Goal: Task Accomplishment & Management: Manage account settings

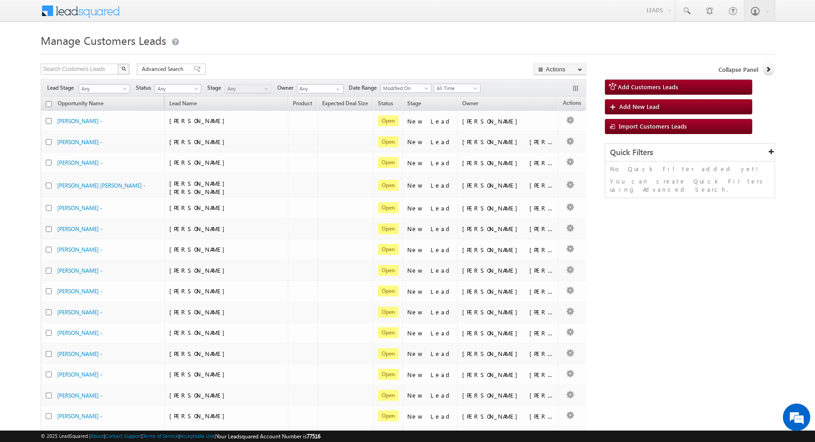
click at [97, 62] on div "Manage Customers Leads Search Customers Leads X 466467 results found Advanced S…" at bounding box center [408, 362] width 734 height 662
click at [101, 71] on input "text" at bounding box center [80, 69] width 78 height 11
paste input "820859"
type input "820859"
click at [118, 64] on button "button" at bounding box center [124, 69] width 12 height 11
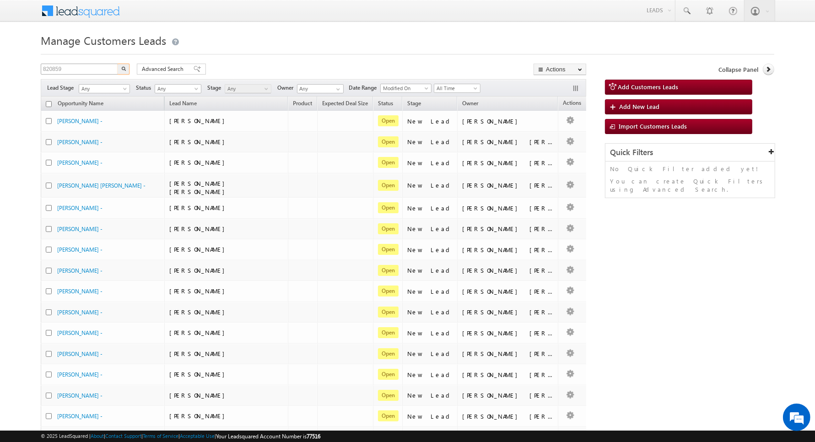
click at [118, 64] on button "button" at bounding box center [124, 69] width 12 height 11
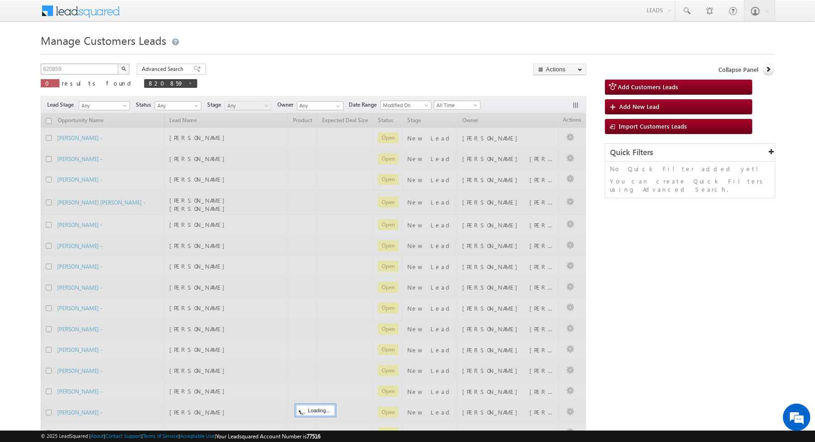
click at [118, 64] on button "button" at bounding box center [124, 69] width 12 height 11
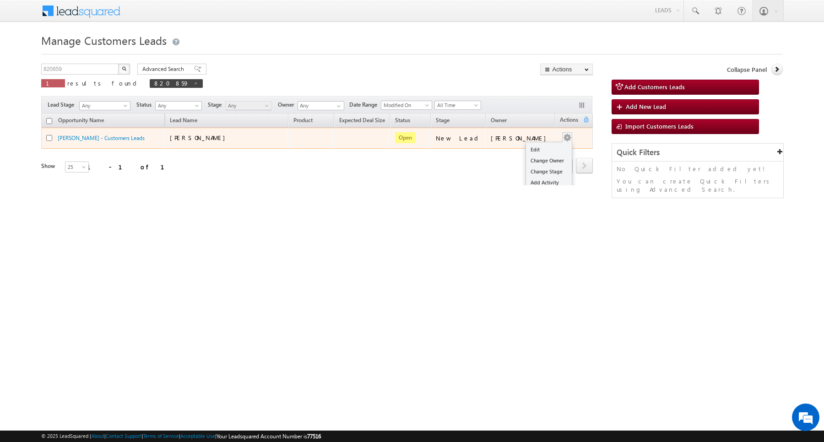
click at [563, 135] on span at bounding box center [567, 137] width 10 height 10
click at [544, 152] on link "Edit" at bounding box center [549, 149] width 46 height 11
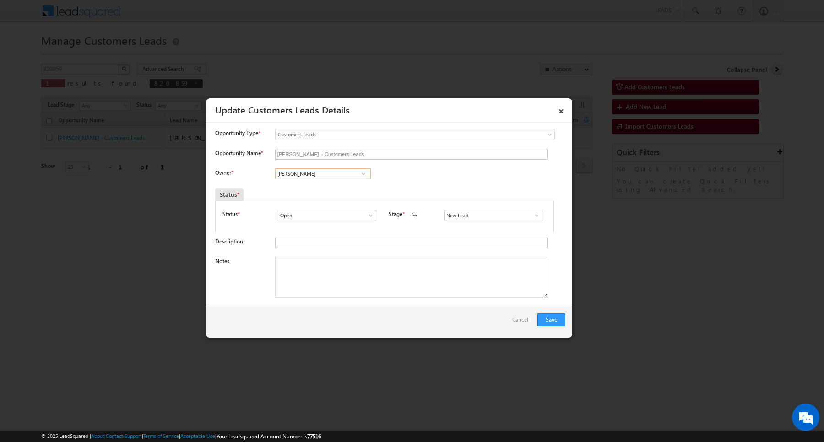
click at [350, 173] on input "[PERSON_NAME]" at bounding box center [323, 173] width 96 height 11
paste input "[PERSON_NAME] [PERSON_NAME]"
type input "[PERSON_NAME]"
click at [342, 179] on input at bounding box center [323, 173] width 96 height 11
paste input "[PERSON_NAME] [PERSON_NAME]"
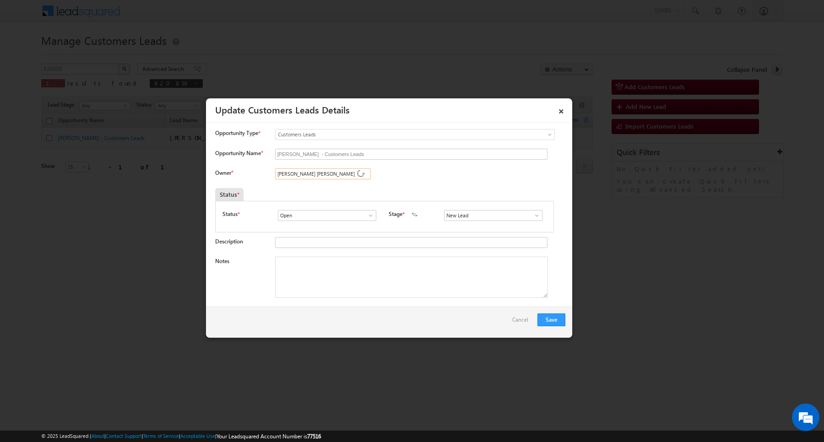
click at [342, 179] on span "[PERSON_NAME] [PERSON_NAME] No results found No results found" at bounding box center [317, 173] width 85 height 11
click at [342, 181] on ul "No results found" at bounding box center [323, 184] width 96 height 11
click at [326, 191] on span "[PERSON_NAME][EMAIL_ADDRESS][DOMAIN_NAME]" at bounding box center [320, 191] width 82 height 7
type input "[PERSON_NAME]"
click at [491, 221] on input "New Lead" at bounding box center [493, 215] width 98 height 11
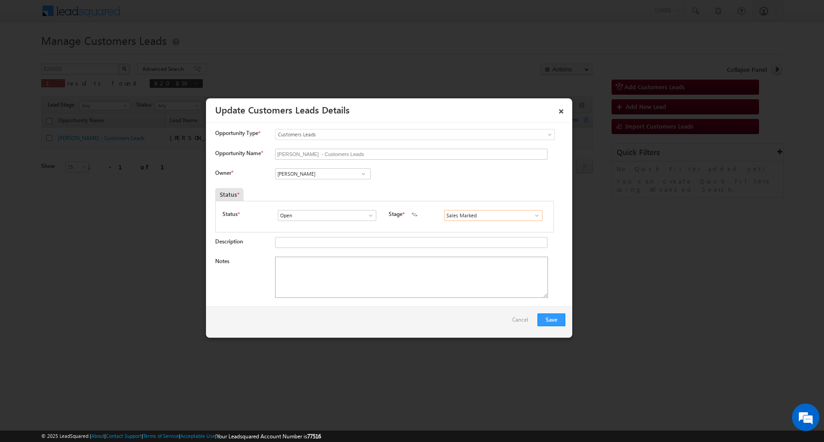
type input "Sales Marked"
click at [380, 284] on textarea "Notes" at bounding box center [411, 277] width 273 height 41
paste textarea "[PERSON_NAME] DEV /Construction required amount 30 lakh customer is salaried 80…"
type textarea "[PERSON_NAME] DEV /Construction required amount 30 lakh customer is salaried 80…"
click at [553, 316] on button "Save" at bounding box center [551, 320] width 28 height 13
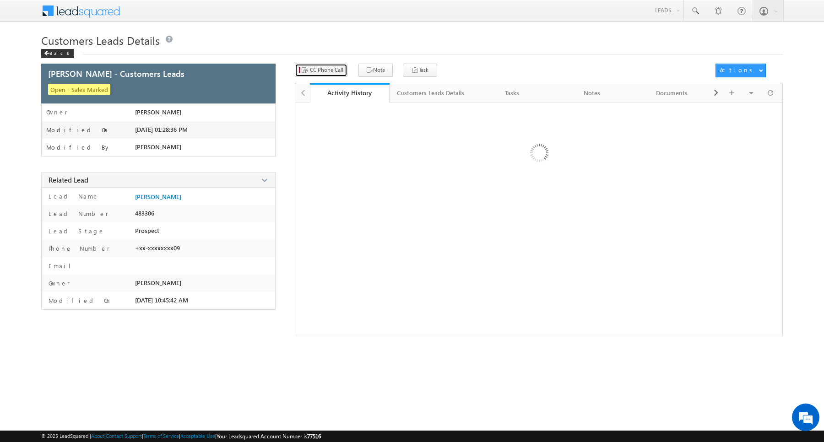
click at [330, 76] on button "CC Phone Call" at bounding box center [321, 70] width 53 height 13
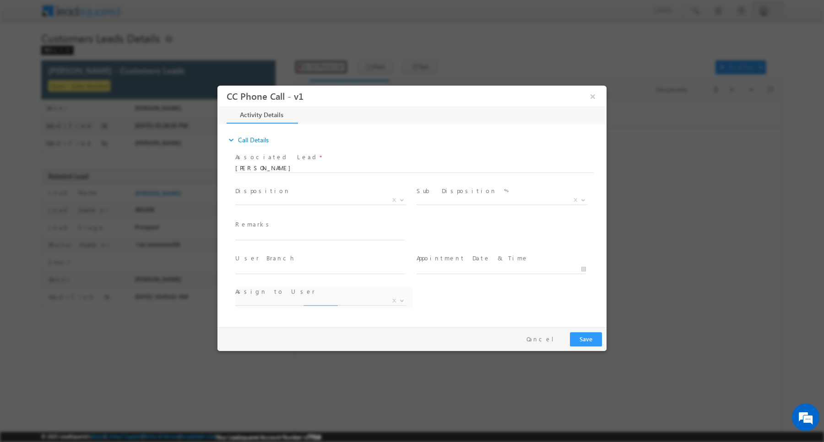
select select "Rose.Shyse+sgrl@leadsquared.com"
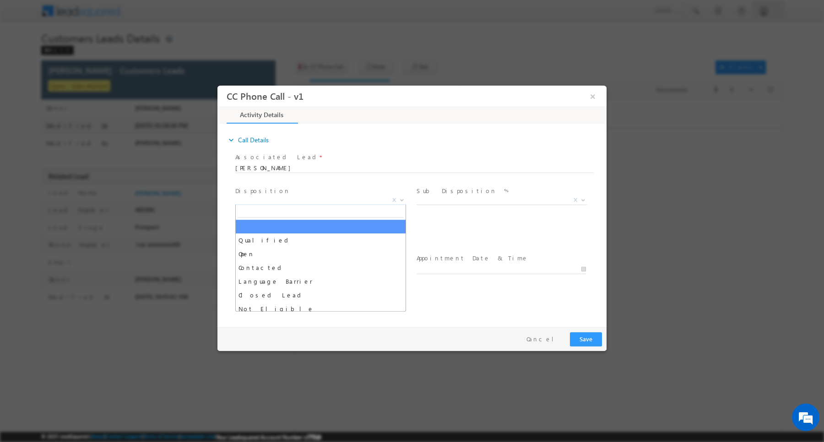
click at [332, 203] on span "X" at bounding box center [320, 200] width 171 height 9
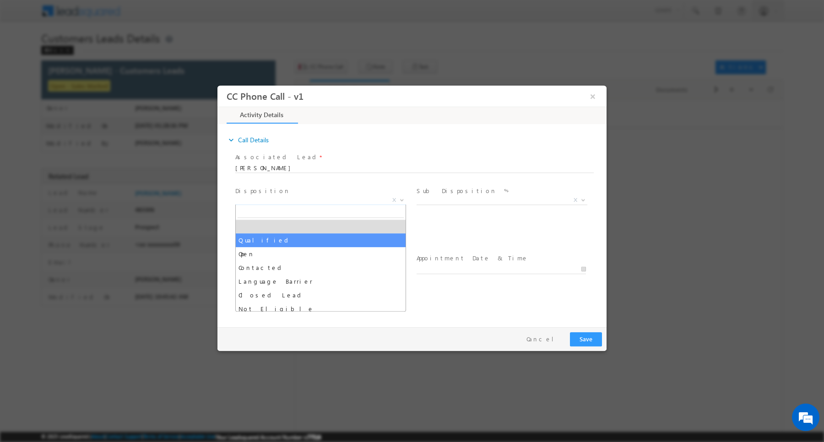
select select "Qualified"
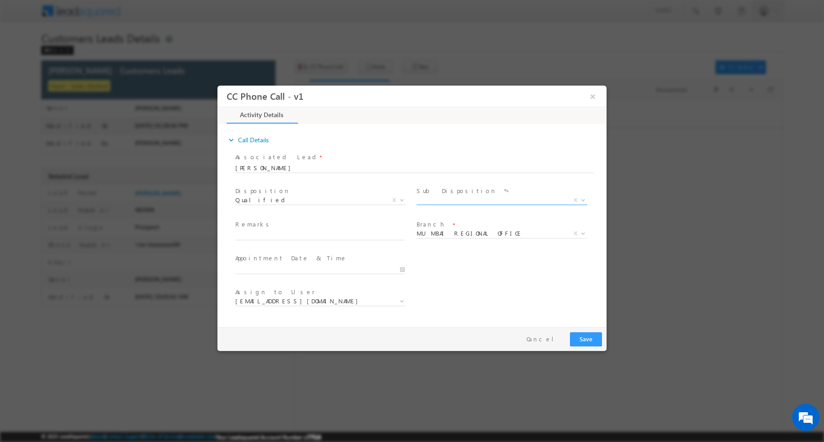
click at [424, 205] on span "X" at bounding box center [502, 202] width 171 height 9
click at [436, 200] on span "X" at bounding box center [502, 200] width 171 height 9
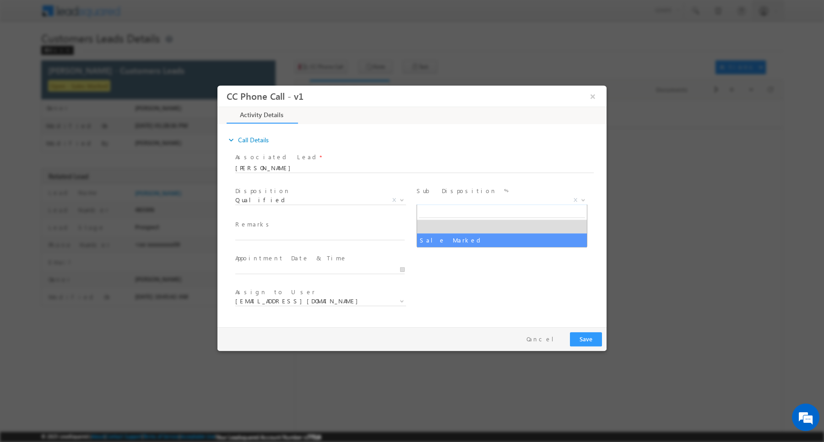
select select "Sale Marked"
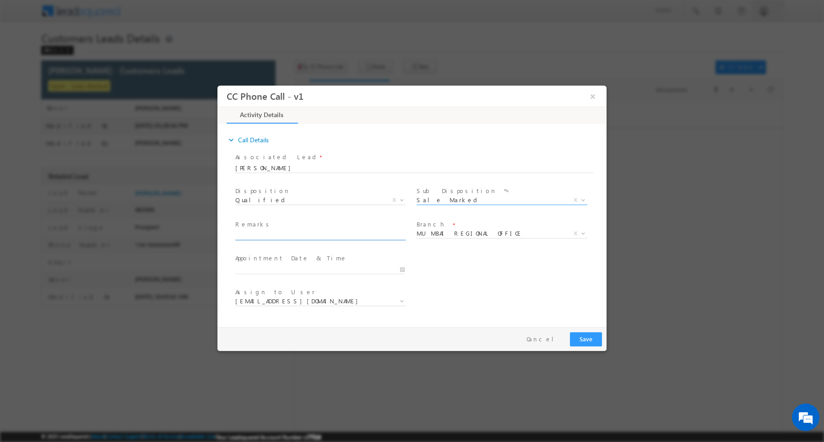
click at [344, 233] on input "text" at bounding box center [319, 235] width 169 height 9
paste input "VIJAY RAHAL DEV /Construction required amount 30 lakh customer is salaried 80k …"
type input "VIJAY RAHAL DEV /Construction required amount 30 lakh customer is salaried 80k …"
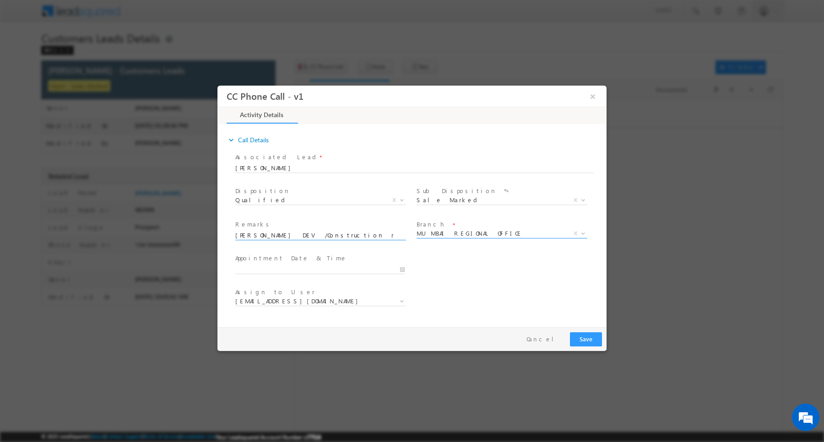
click at [532, 237] on span "MUMBAI REGIONAL OFFICE" at bounding box center [491, 233] width 149 height 8
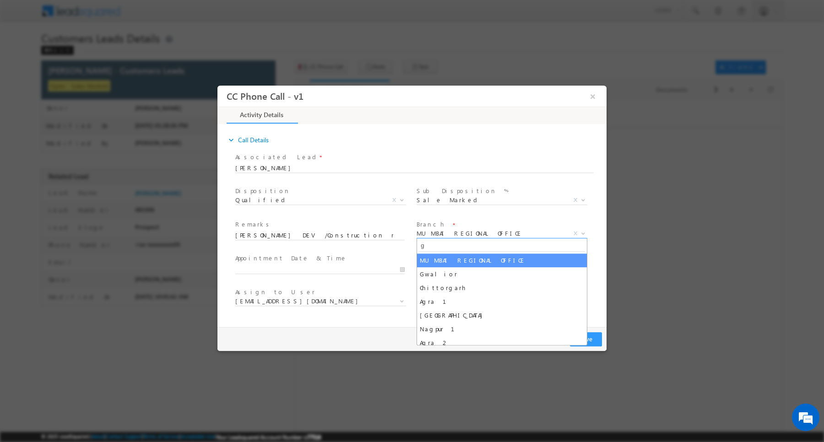
type input "go"
select select "GORAKHPUR"
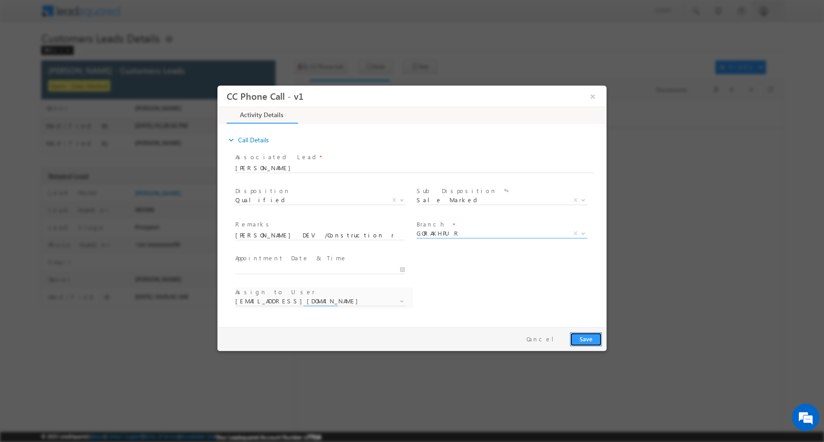
click at [585, 341] on button "Save" at bounding box center [586, 339] width 32 height 14
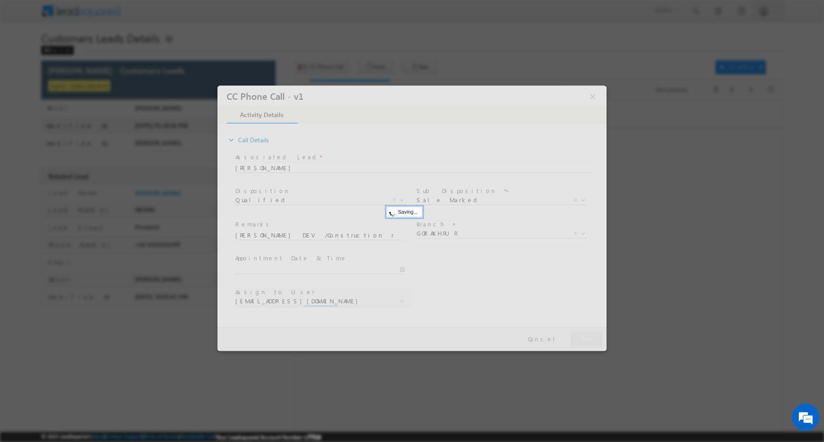
select select "[PERSON_NAME][EMAIL_ADDRESS][DOMAIN_NAME]"
